Goal: Task Accomplishment & Management: Use online tool/utility

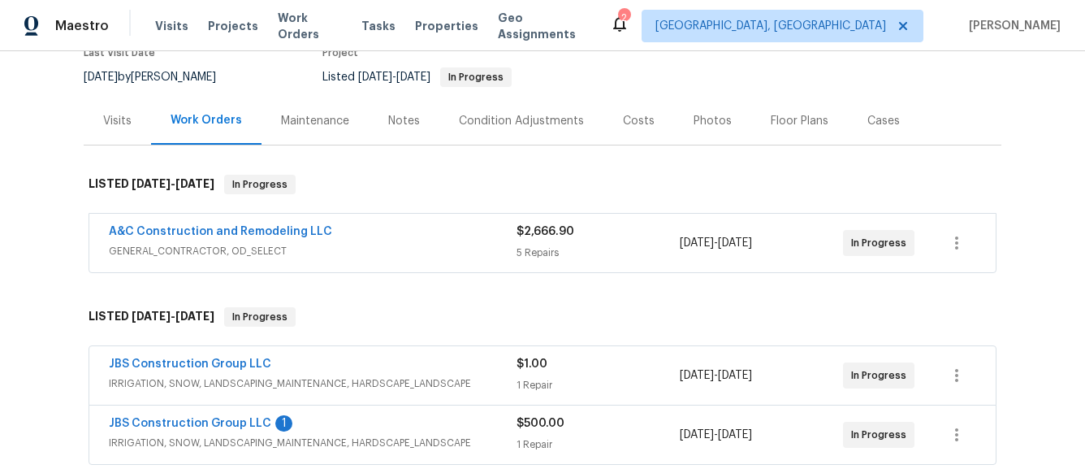
scroll to position [154, 0]
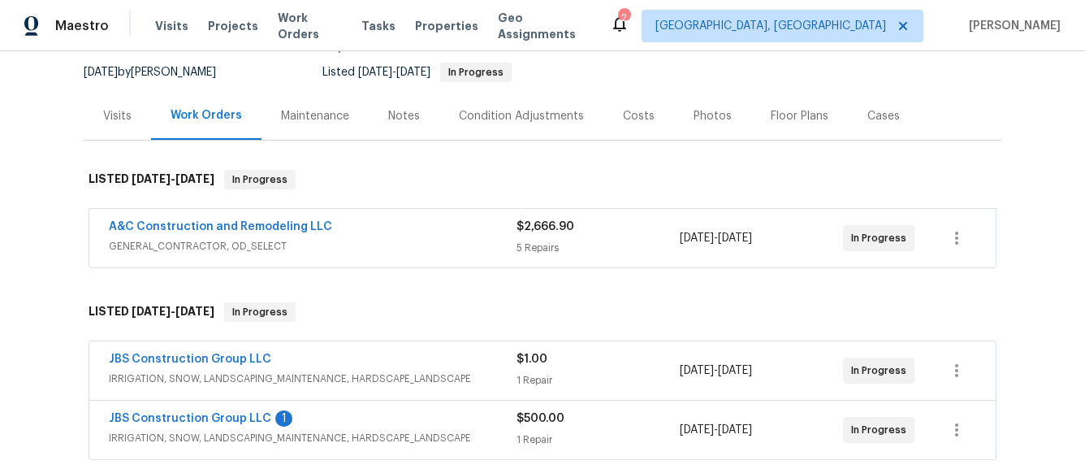
click at [456, 238] on span "GENERAL_CONTRACTOR, OD_SELECT" at bounding box center [313, 246] width 408 height 16
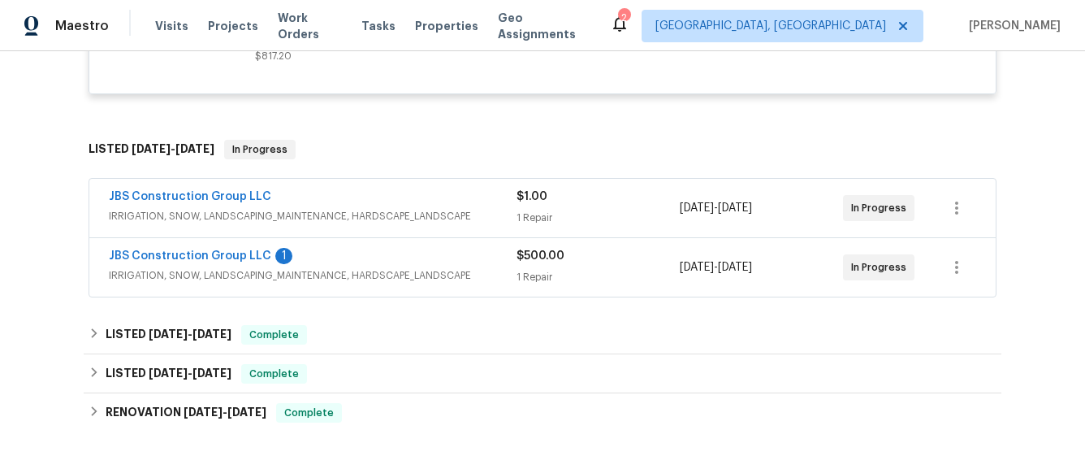
scroll to position [962, 0]
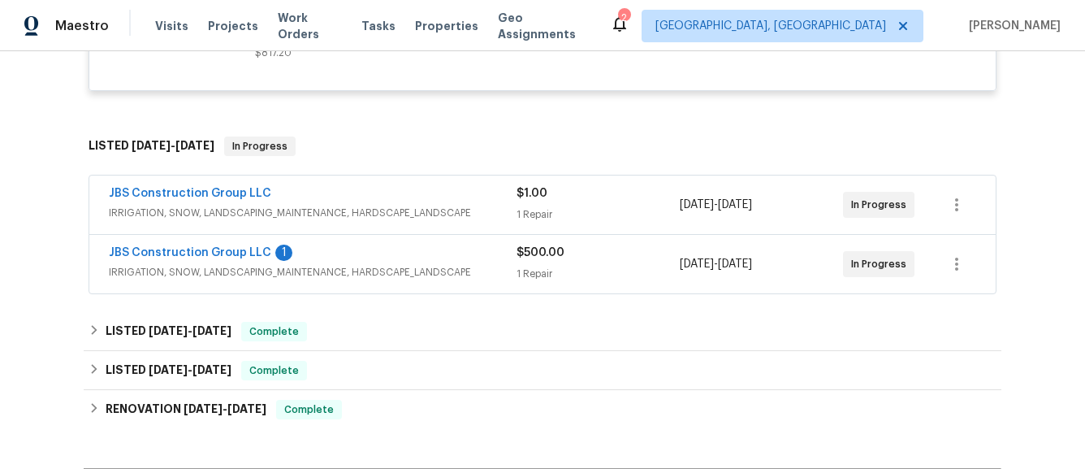
click at [469, 264] on span "IRRIGATION, SNOW, LANDSCAPING_MAINTENANCE, HARDSCAPE_LANDSCAPE" at bounding box center [313, 272] width 408 height 16
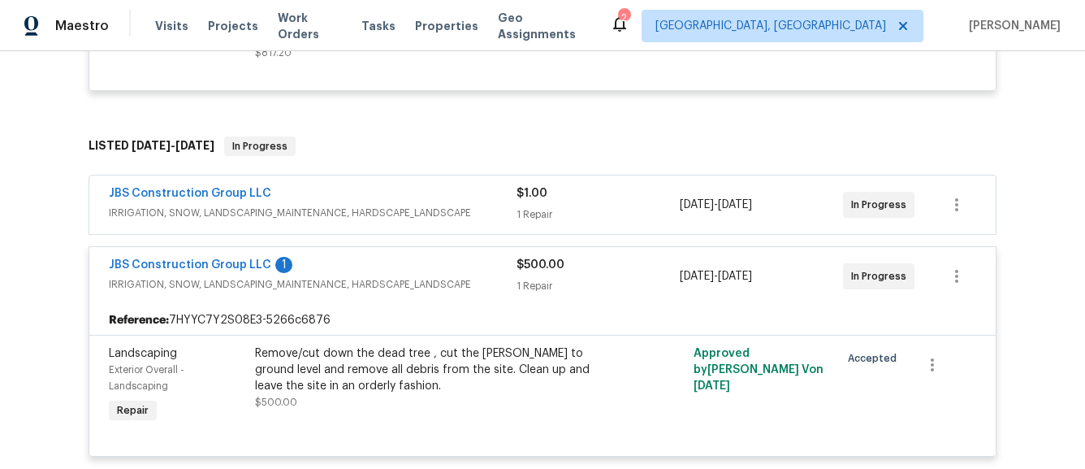
click at [439, 186] on div "JBS Construction Group LLC" at bounding box center [313, 194] width 408 height 19
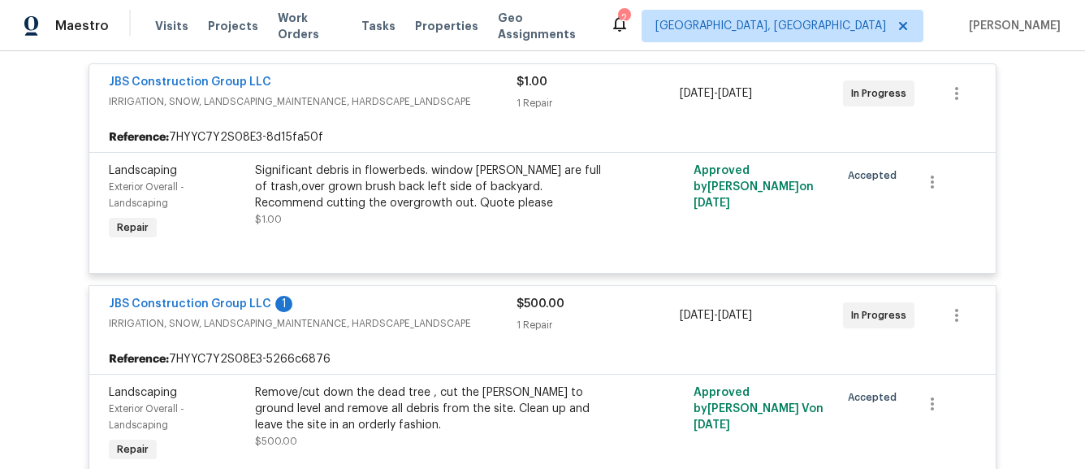
scroll to position [1090, 0]
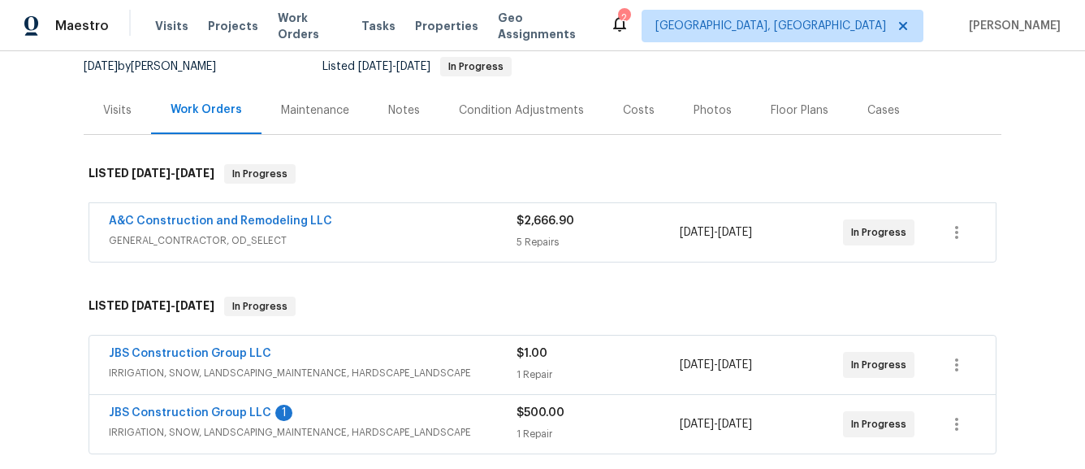
scroll to position [183, 0]
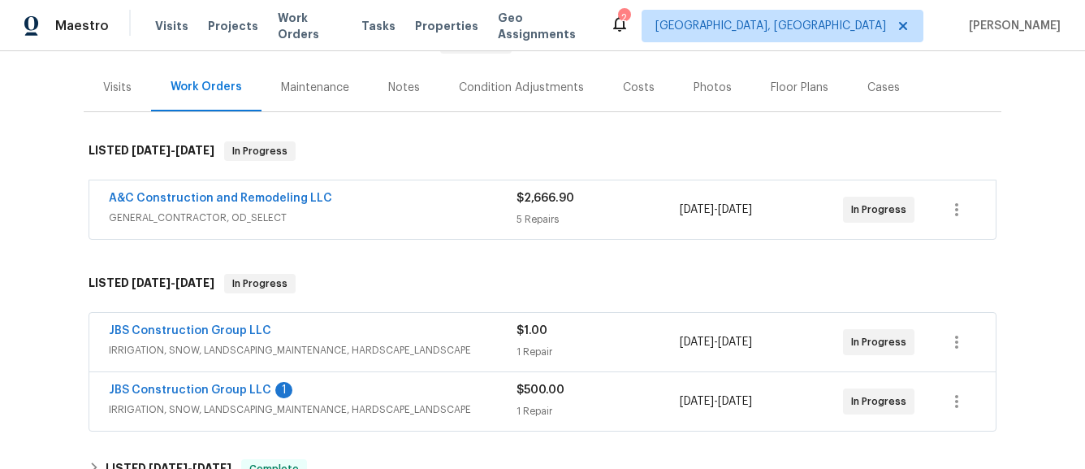
click at [404, 221] on span "GENERAL_CONTRACTOR, OD_SELECT" at bounding box center [313, 218] width 408 height 16
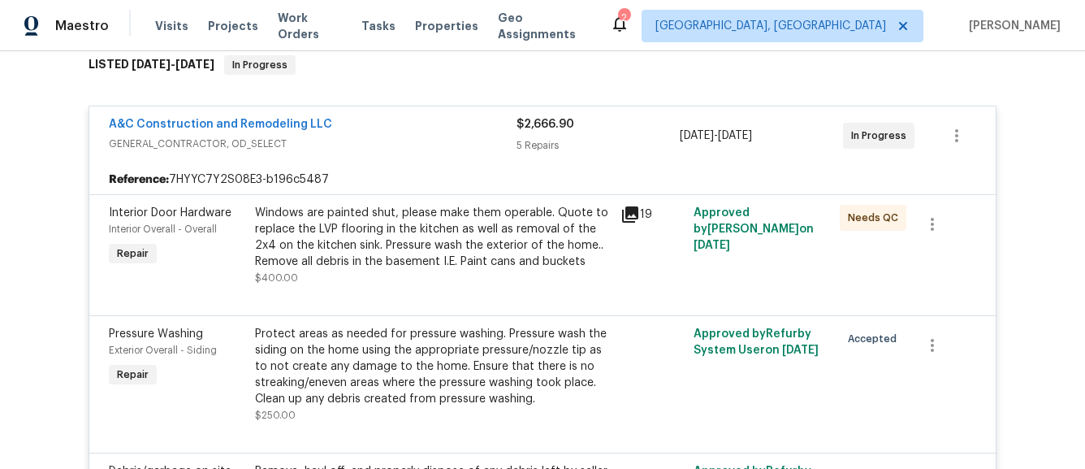
scroll to position [272, 0]
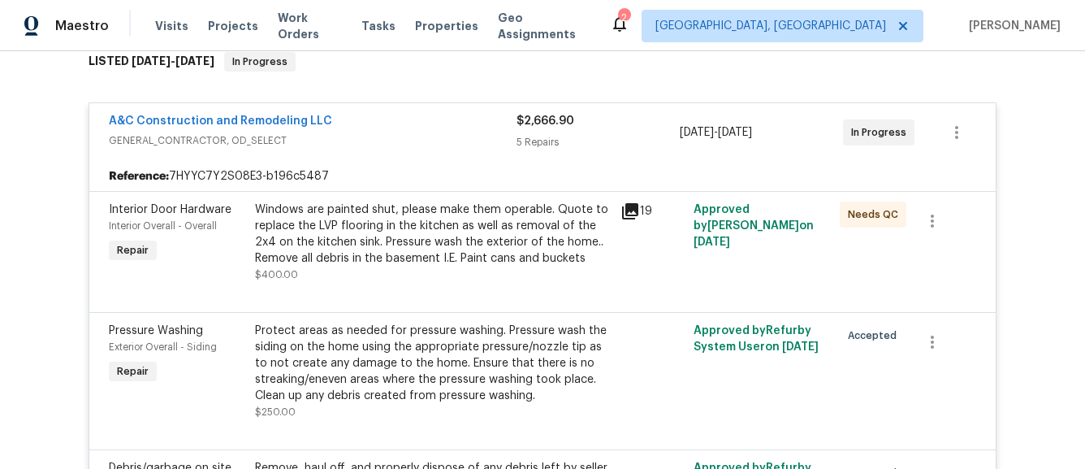
click at [605, 214] on div "Windows are painted shut, please make them operable. Quote to replace the LVP f…" at bounding box center [433, 233] width 356 height 65
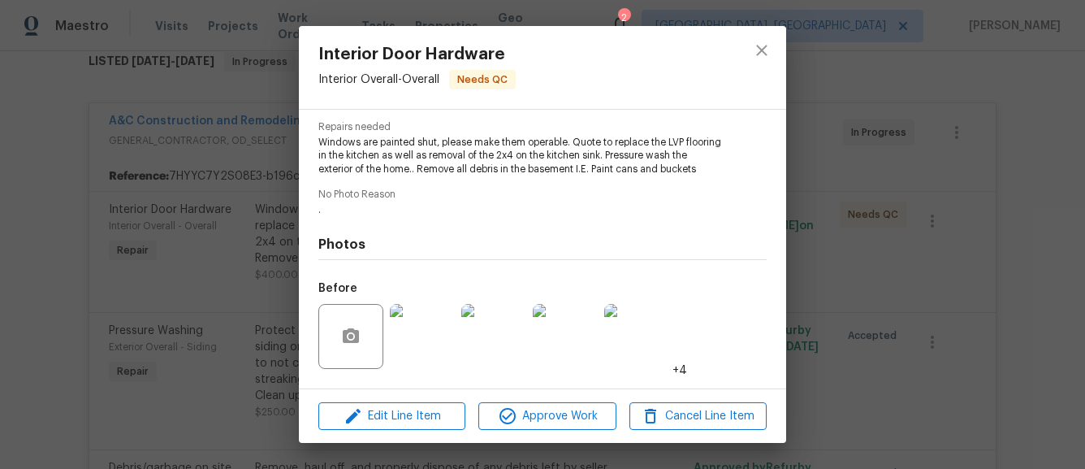
scroll to position [208, 0]
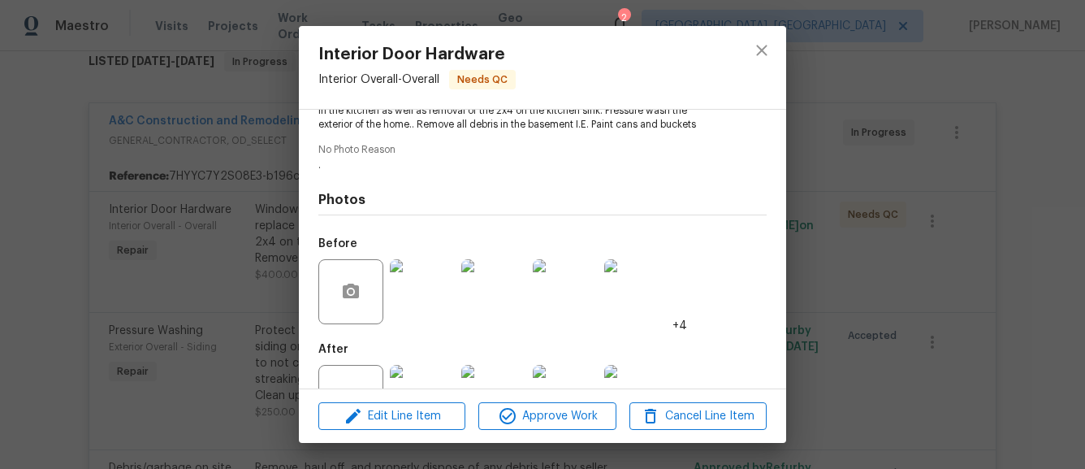
click at [435, 290] on img at bounding box center [422, 291] width 65 height 65
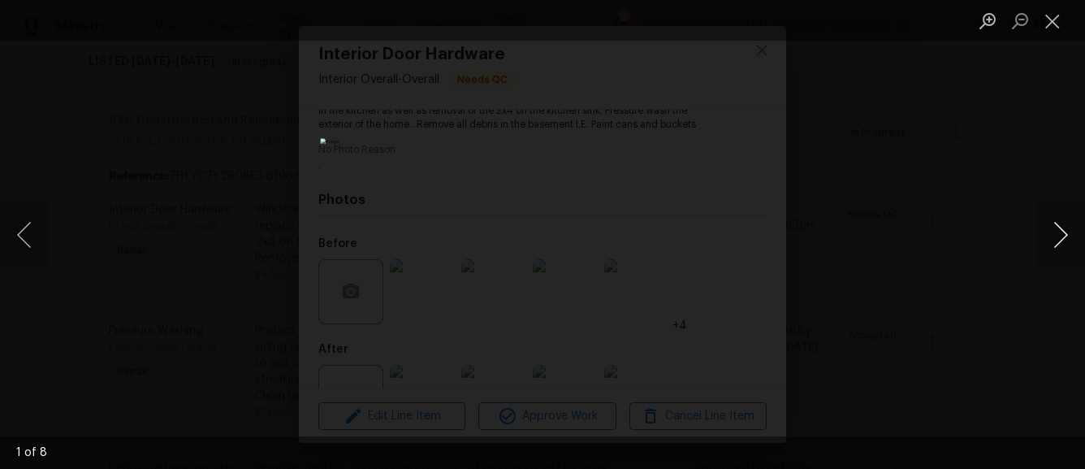
click at [1058, 236] on button "Next image" at bounding box center [1060, 234] width 49 height 65
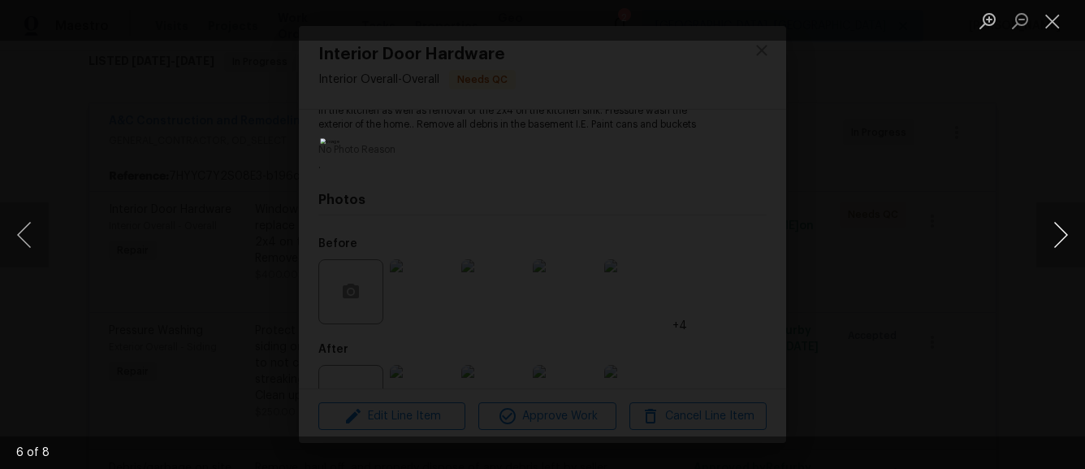
click at [1058, 236] on button "Next image" at bounding box center [1060, 234] width 49 height 65
click at [1042, 28] on button "Close lightbox" at bounding box center [1052, 20] width 32 height 28
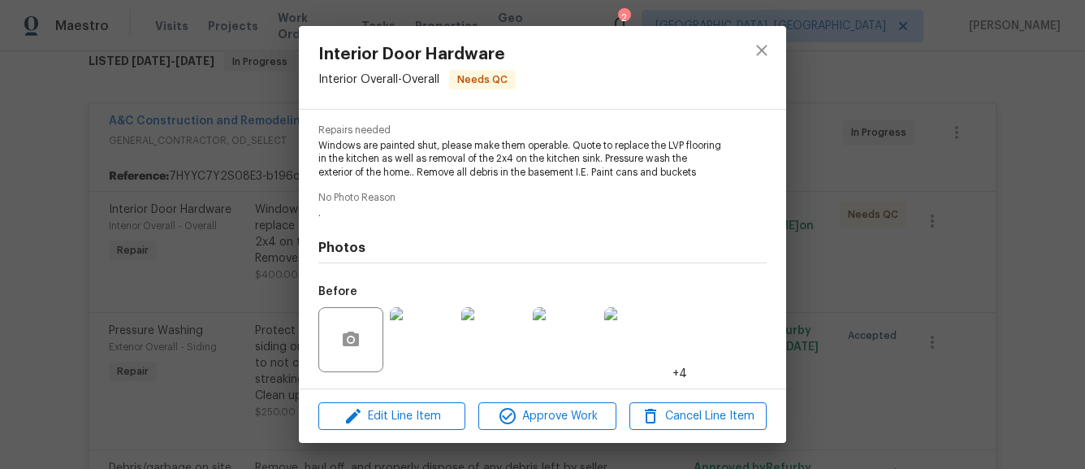
scroll to position [157, 0]
click at [762, 45] on icon "close" at bounding box center [761, 50] width 19 height 19
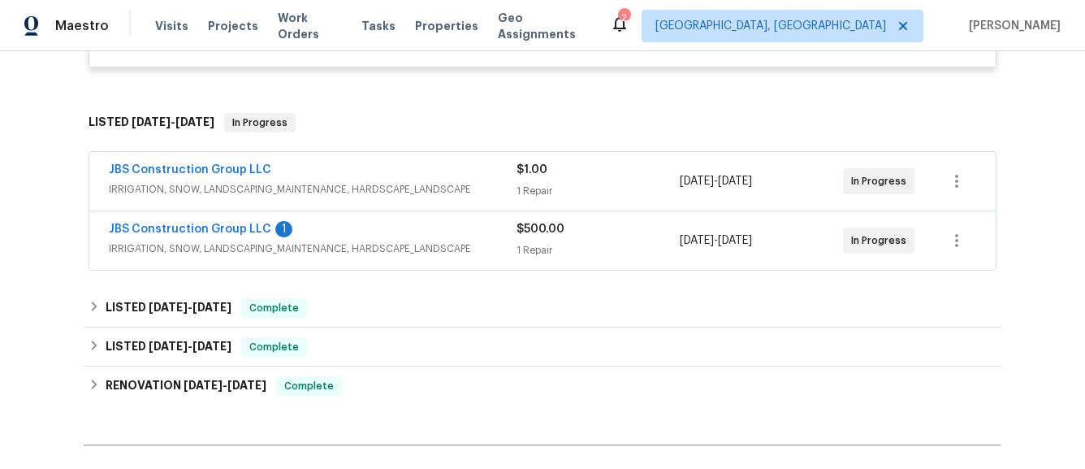
scroll to position [984, 0]
